Goal: Navigation & Orientation: Go to known website

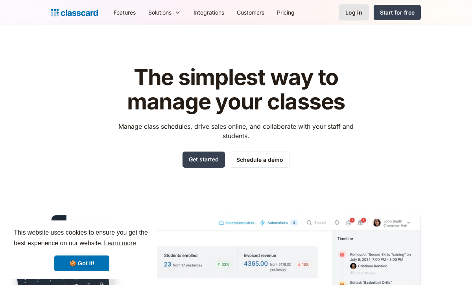
click at [349, 11] on div "Log in" at bounding box center [354, 12] width 17 height 8
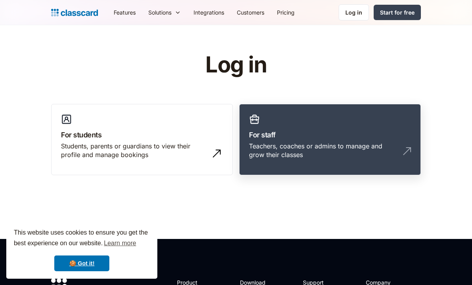
click at [255, 145] on div "Teachers, coaches or admins to manage and grow their classes" at bounding box center [322, 151] width 146 height 18
